Goal: Find specific page/section: Find specific page/section

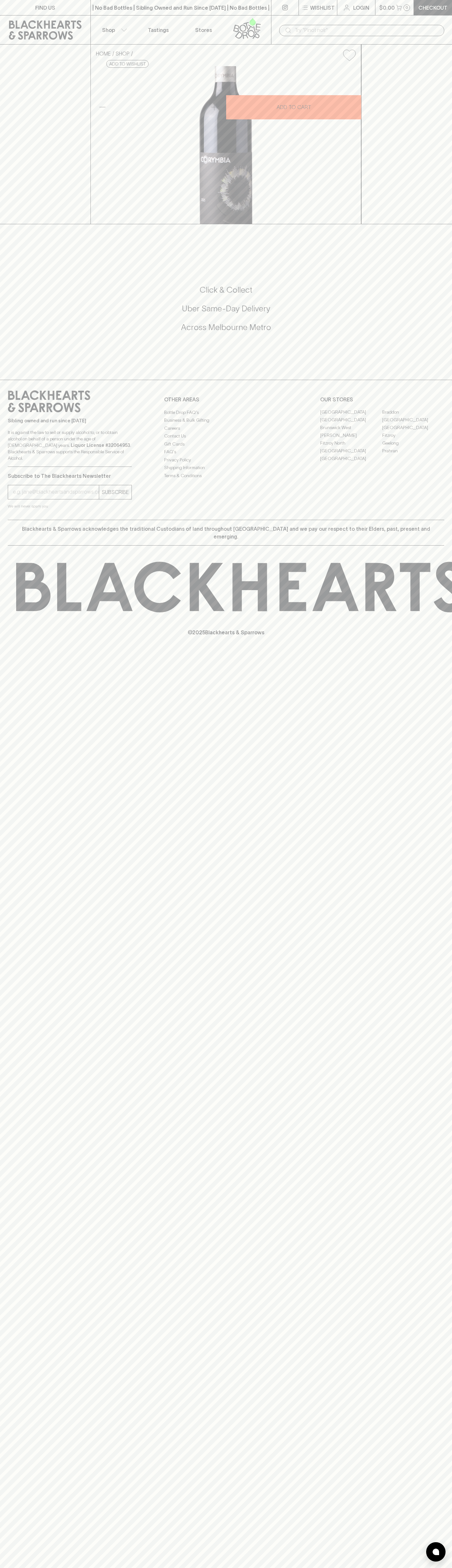
click at [7, 15] on link "FIND US" at bounding box center [45, 7] width 90 height 15
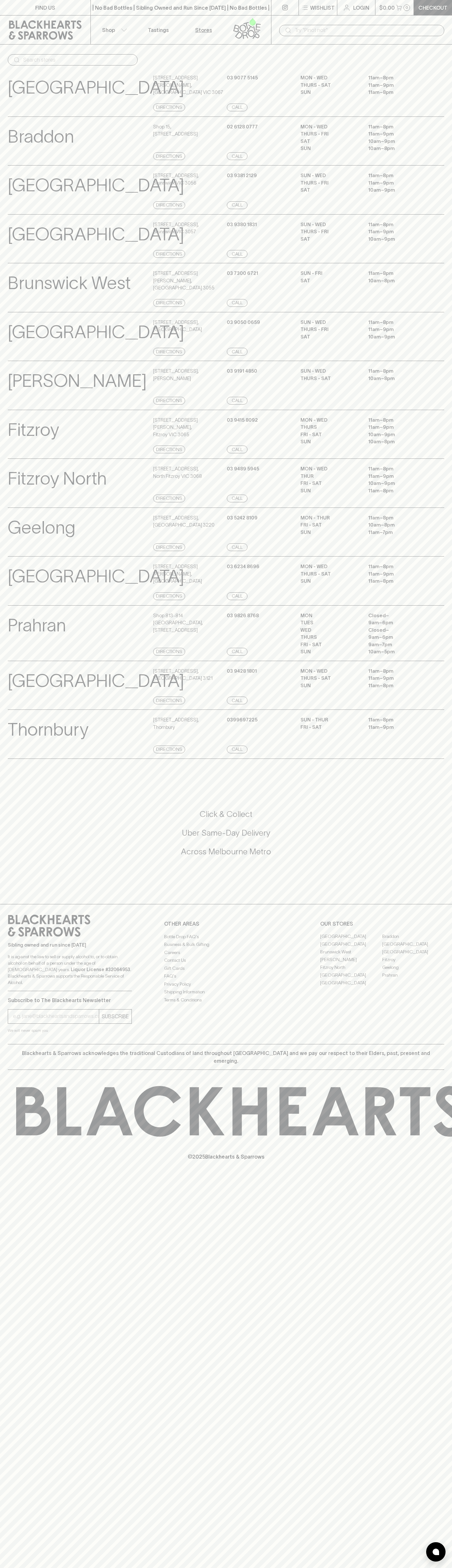
click at [429, 1391] on div "FIND US | No Bad Bottles | Sibling Owned and Run Since [DATE] | No Bad Bottles …" at bounding box center [226, 784] width 452 height 1568
click at [43, 1567] on html "FIND US | No Bad Bottles | Sibling Owned and Run Since [DATE] | No Bad Bottles …" at bounding box center [226, 784] width 452 height 1568
click at [27, 390] on div "[PERSON_NAME] View Store Details [STREET_ADDRESS][GEOGRAPHIC_DATA][PERSON_NAME]…" at bounding box center [226, 385] width 436 height 49
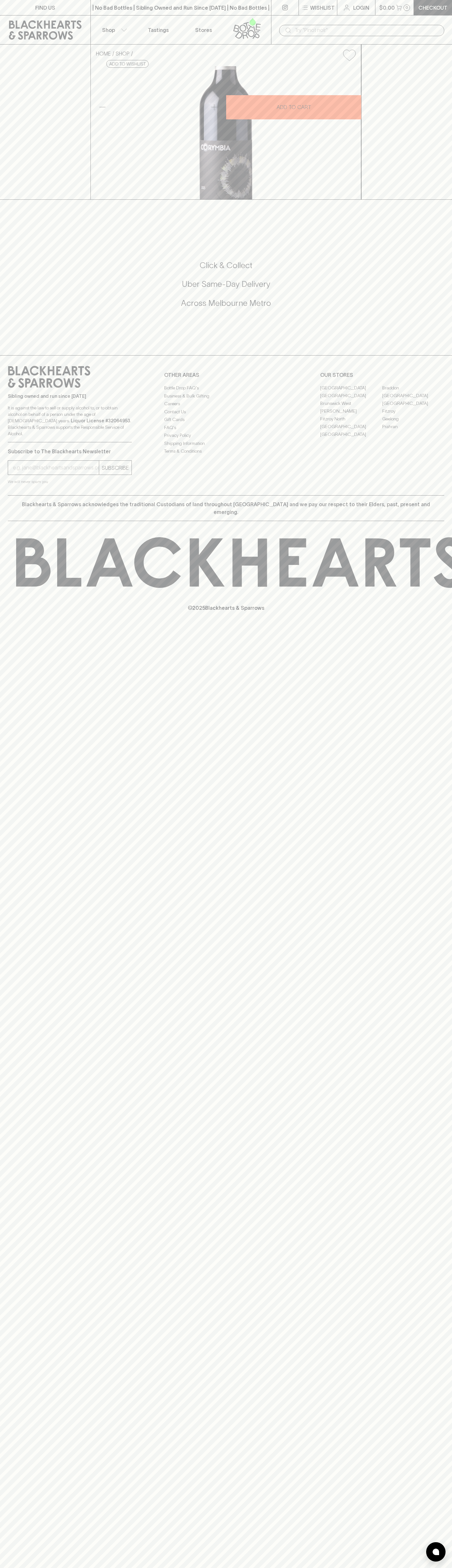
click at [351, 391] on link "[GEOGRAPHIC_DATA]" at bounding box center [351, 388] width 62 height 8
